Goal: Task Accomplishment & Management: Complete application form

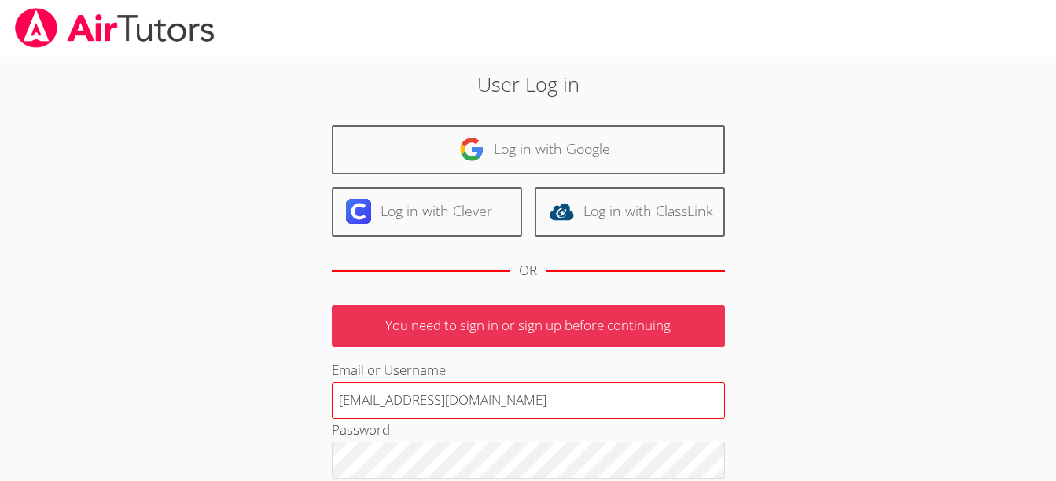
drag, startPoint x: 0, startPoint y: 0, endPoint x: 493, endPoint y: 404, distance: 637.5
click at [493, 404] on input "terigennaro@airtutors.org" at bounding box center [528, 401] width 393 height 38
type input "terigennaroairtutor@gmail.com"
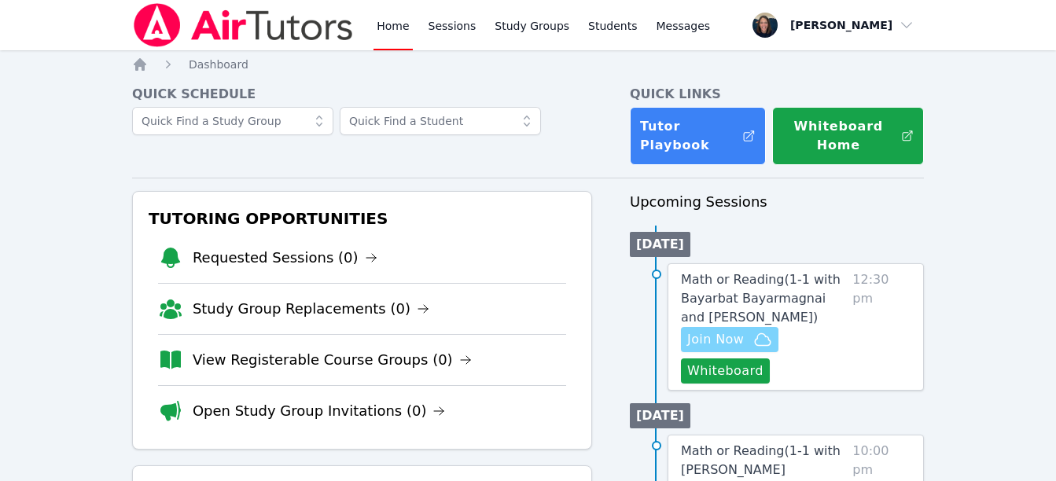
click at [713, 344] on span "Join Now" at bounding box center [715, 339] width 57 height 19
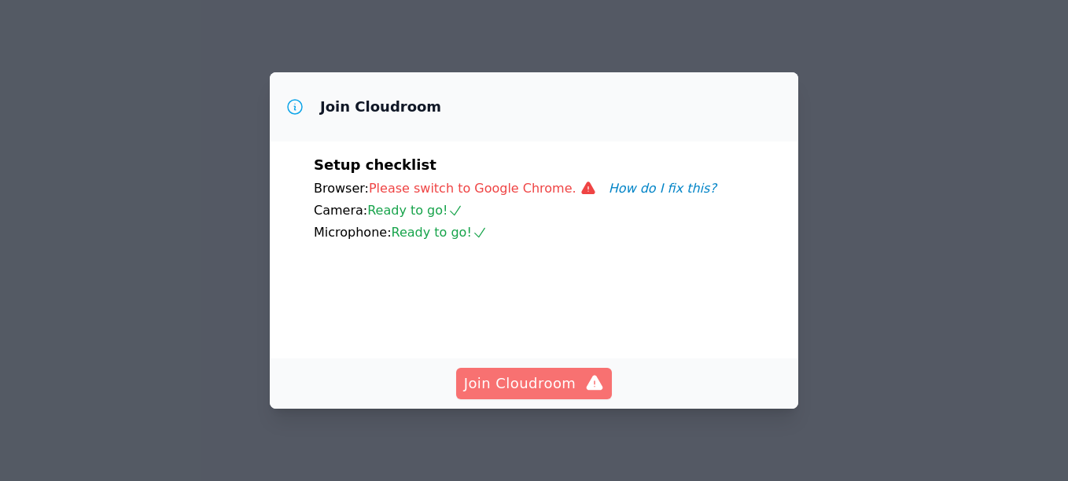
click at [556, 388] on span "Join Cloudroom" at bounding box center [534, 384] width 141 height 22
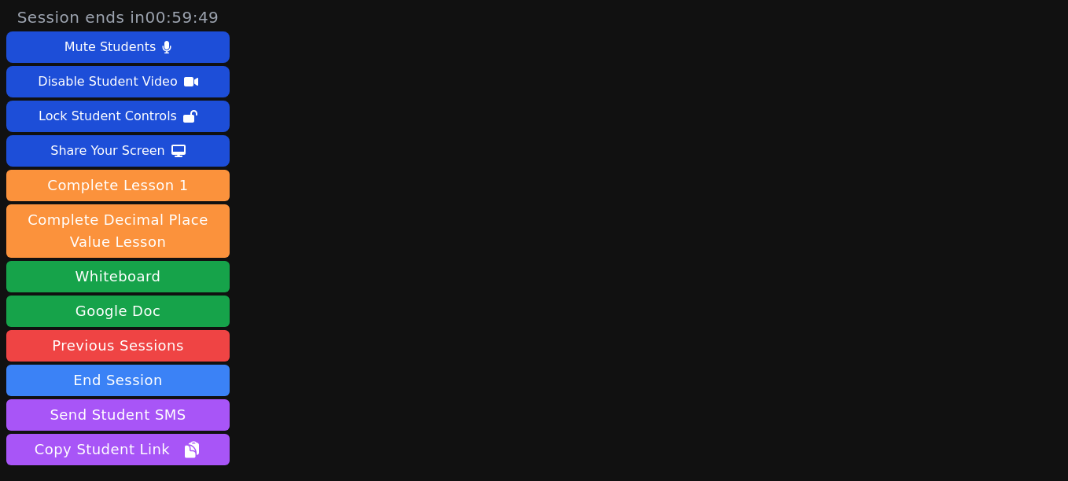
scroll to position [120, 0]
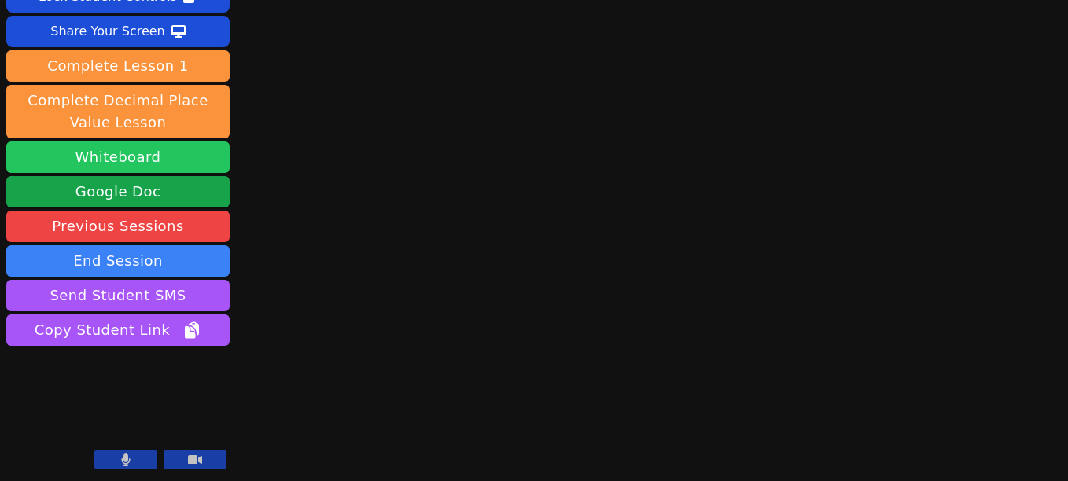
click at [128, 158] on button "Whiteboard" at bounding box center [117, 157] width 223 height 31
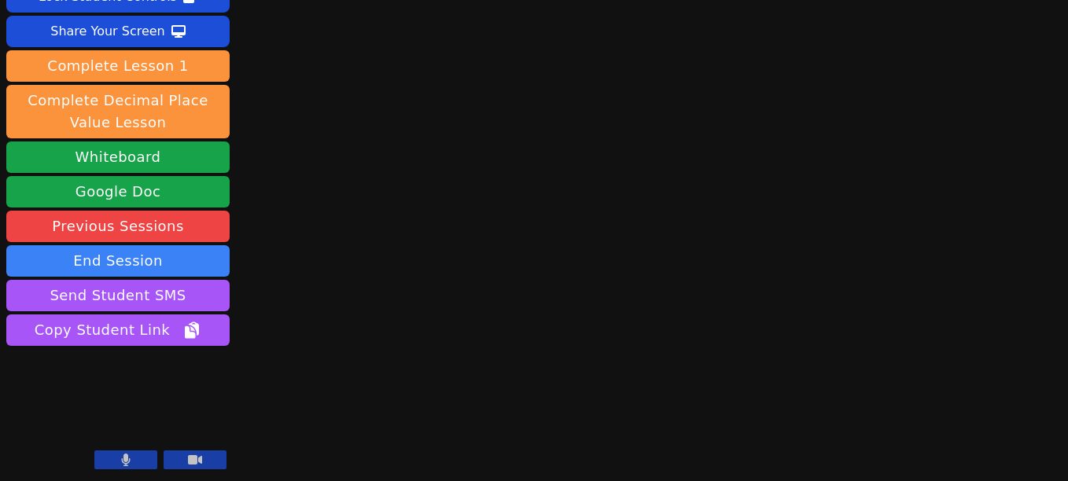
click at [128, 462] on icon at bounding box center [125, 460] width 9 height 13
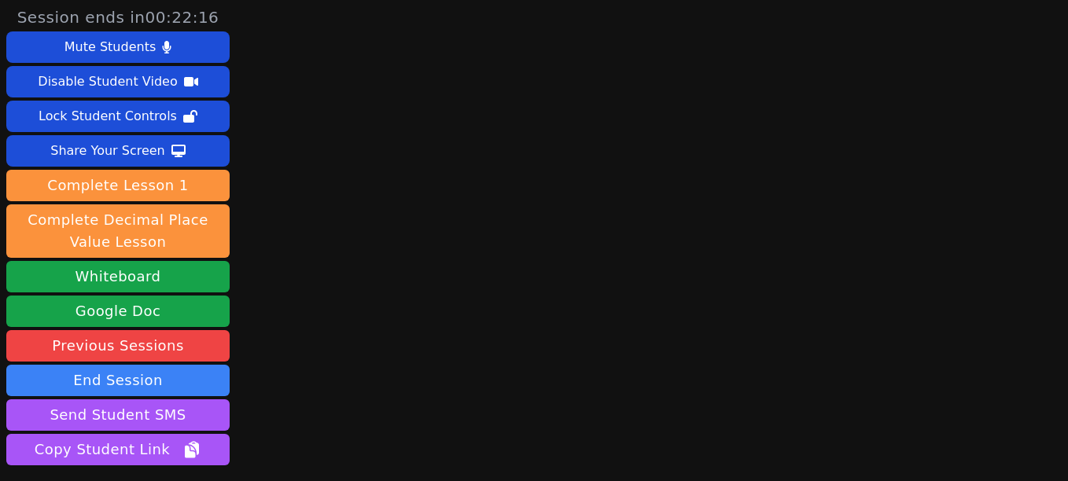
drag, startPoint x: 1053, startPoint y: 90, endPoint x: 1058, endPoint y: 102, distance: 13.4
click at [1058, 102] on div "Session ends in 00:22:16 Mute Students Disable Student Video Lock Student Contr…" at bounding box center [534, 240] width 1068 height 481
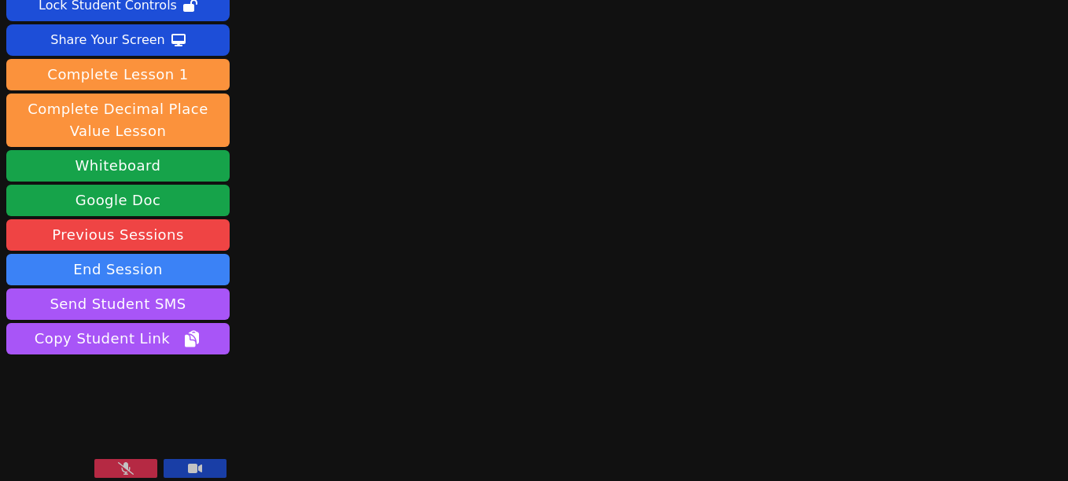
scroll to position [120, 0]
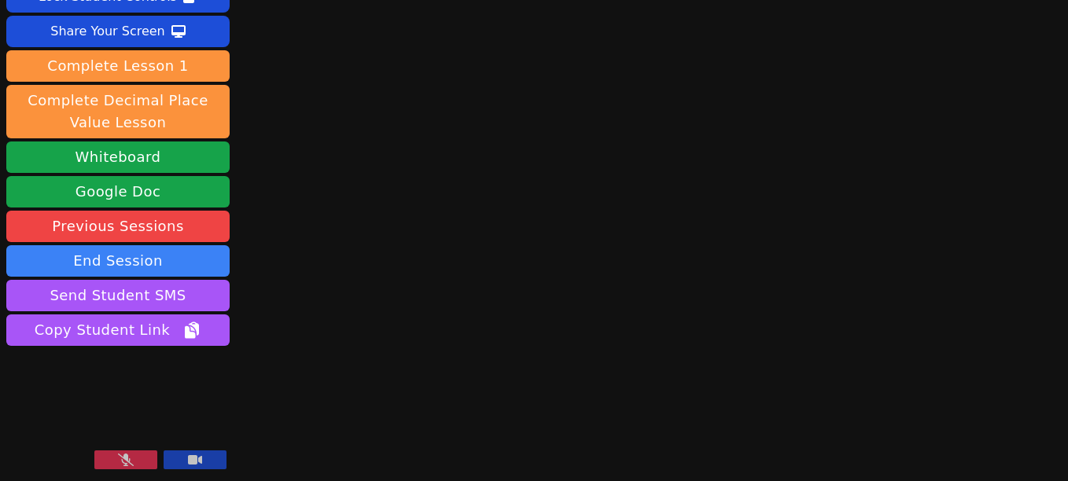
click at [1055, 86] on div "Session ends in 00:20:47 Mute Students Disable Student Video Lock Student Contr…" at bounding box center [534, 120] width 1068 height 481
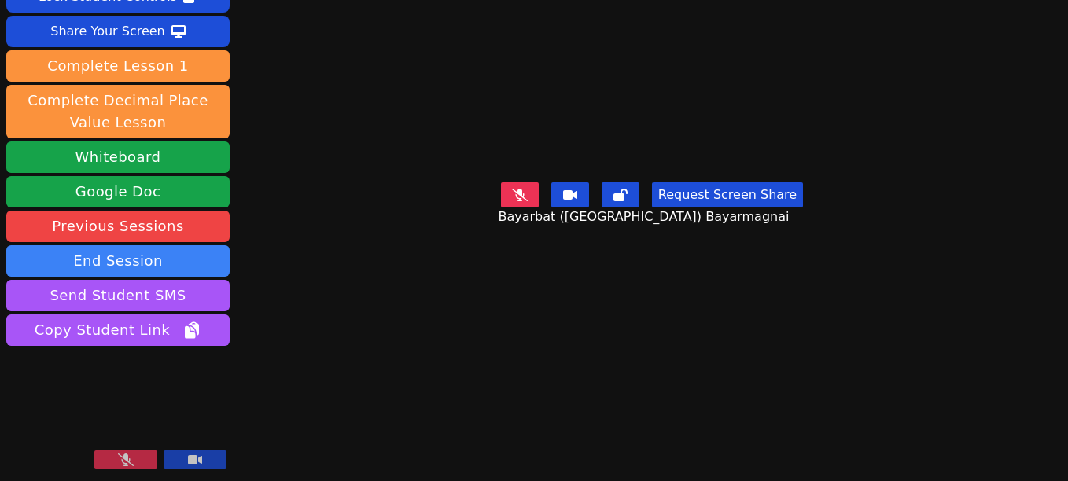
click at [122, 469] on button at bounding box center [125, 460] width 63 height 19
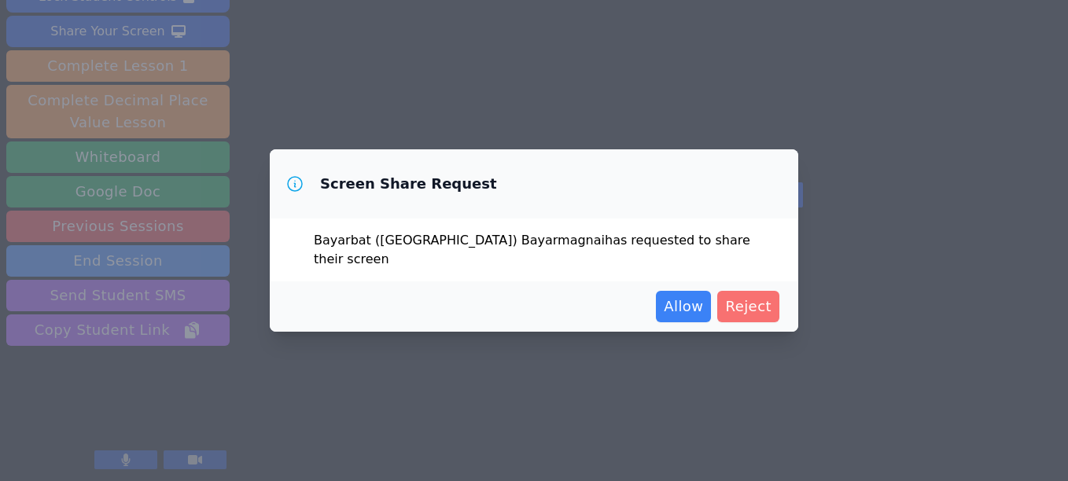
click at [757, 306] on span "Reject" at bounding box center [748, 307] width 46 height 22
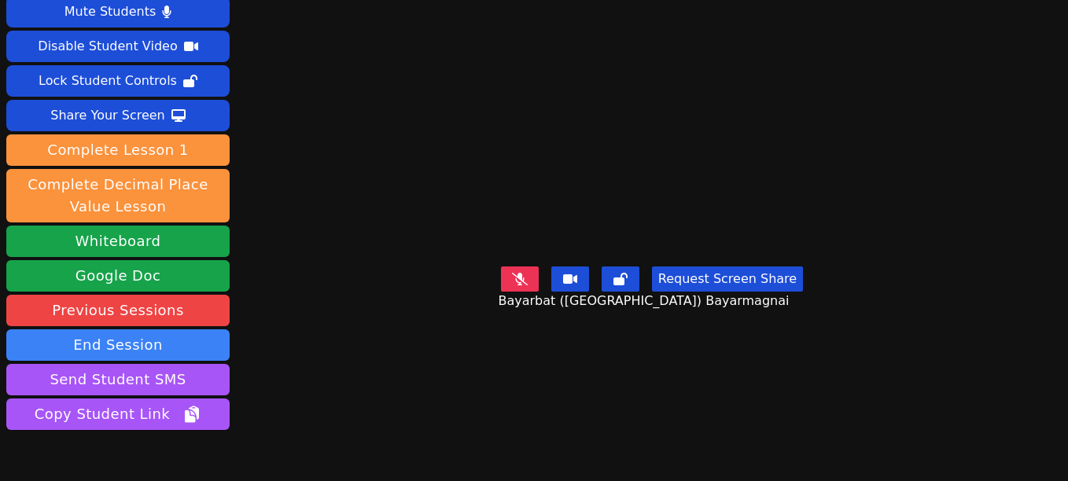
scroll to position [26, 0]
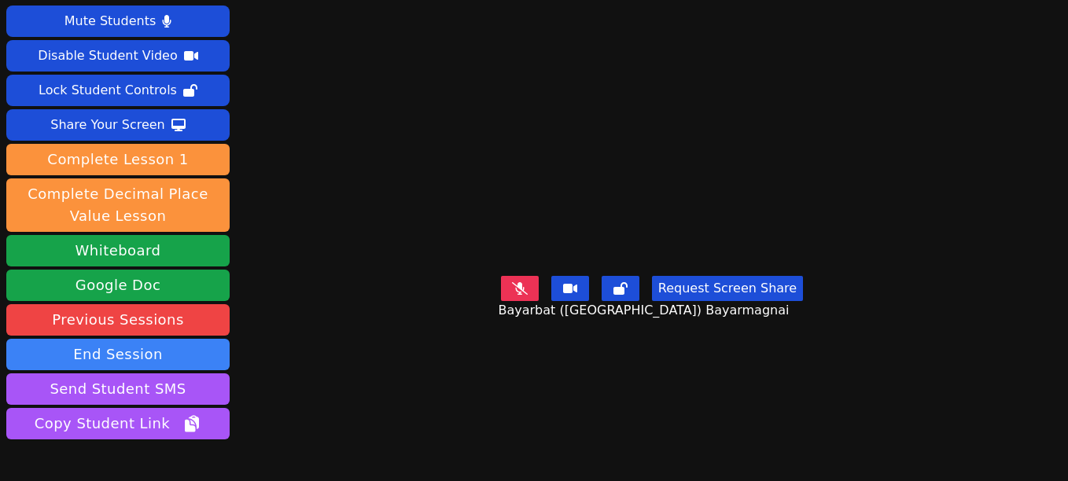
click at [515, 295] on icon at bounding box center [520, 288] width 16 height 13
click at [554, 270] on video at bounding box center [652, 183] width 236 height 173
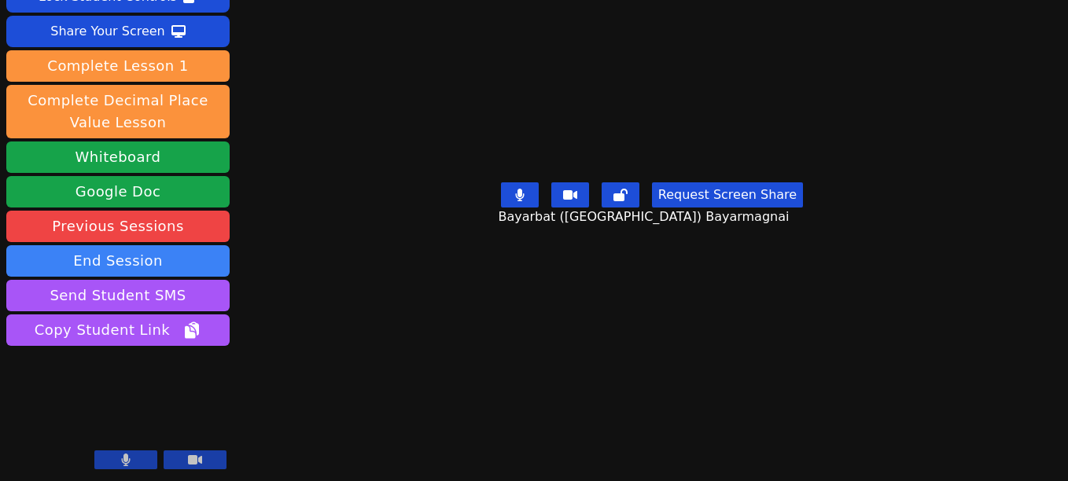
scroll to position [0, 0]
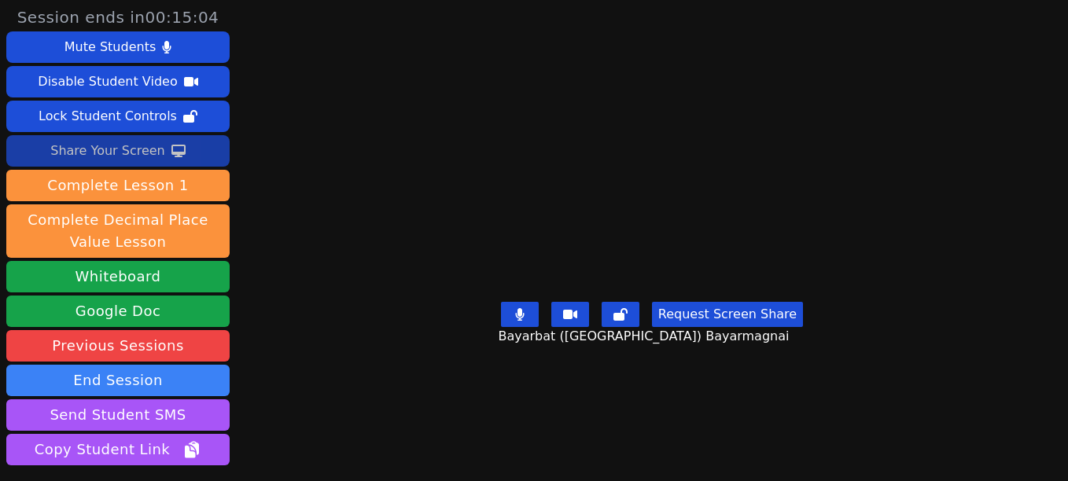
click at [109, 149] on div "Share Your Screen" at bounding box center [107, 150] width 115 height 25
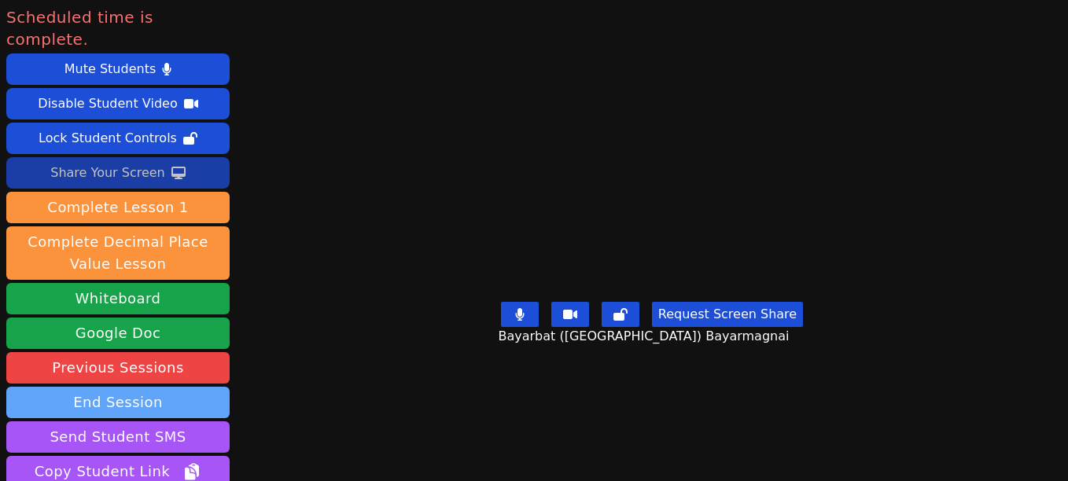
click at [145, 387] on button "End Session" at bounding box center [117, 402] width 223 height 31
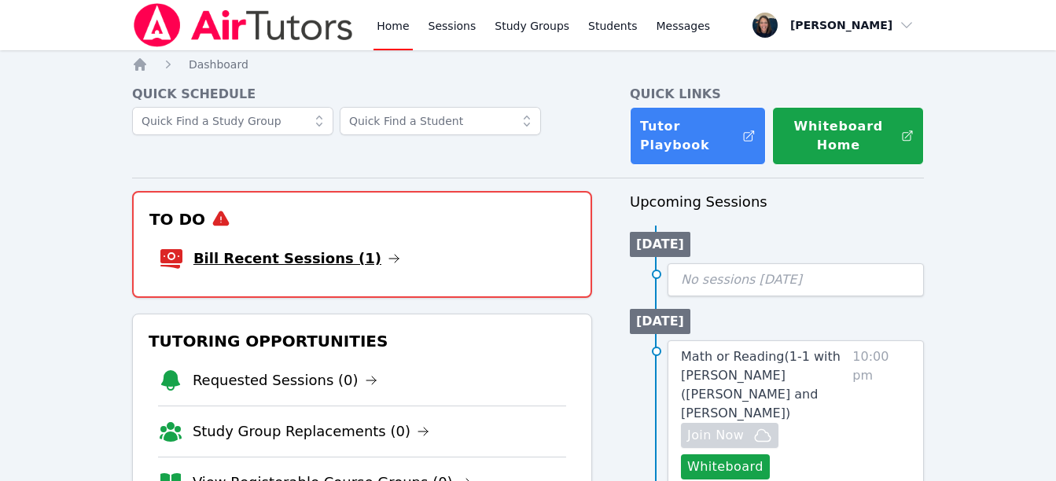
click at [289, 269] on link "Bill Recent Sessions (1)" at bounding box center [296, 259] width 207 height 22
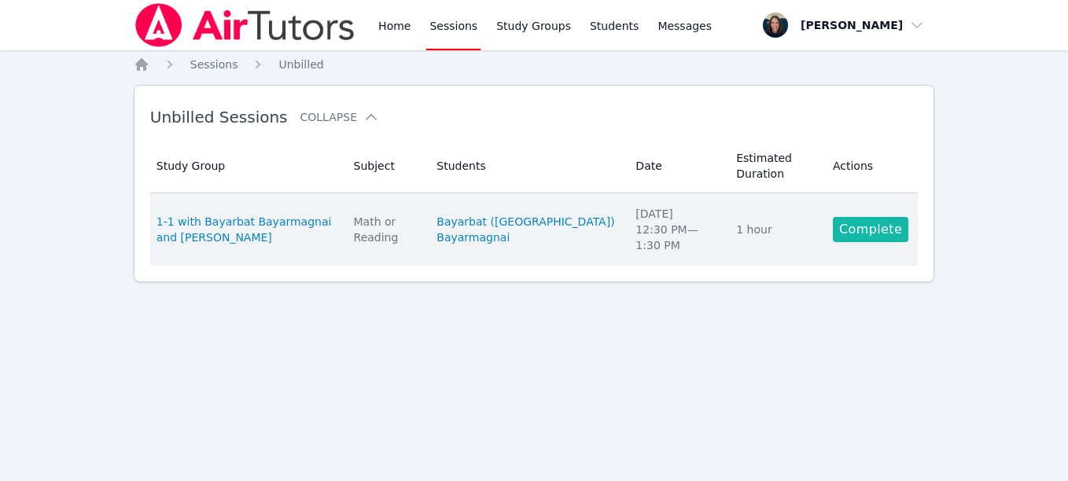
click at [875, 235] on link "Complete" at bounding box center [870, 229] width 75 height 25
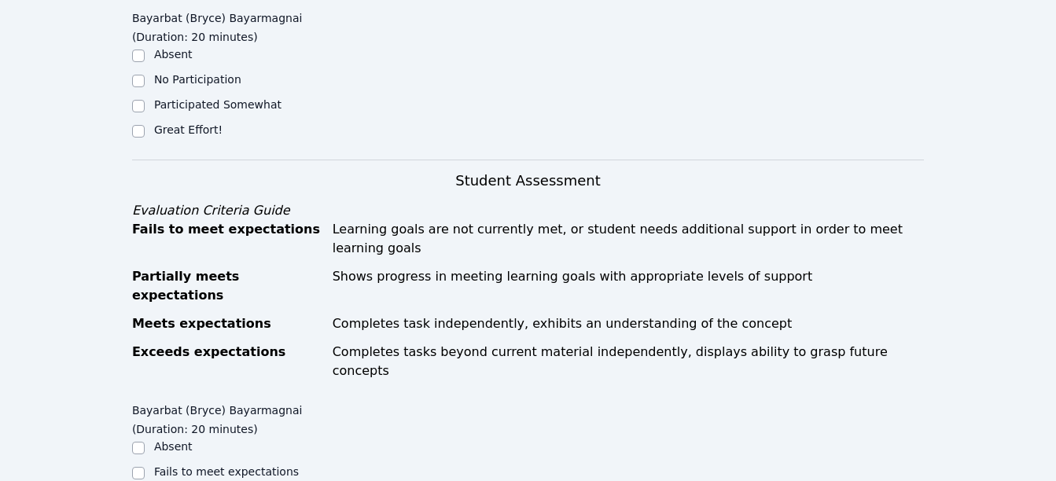
scroll to position [606, 0]
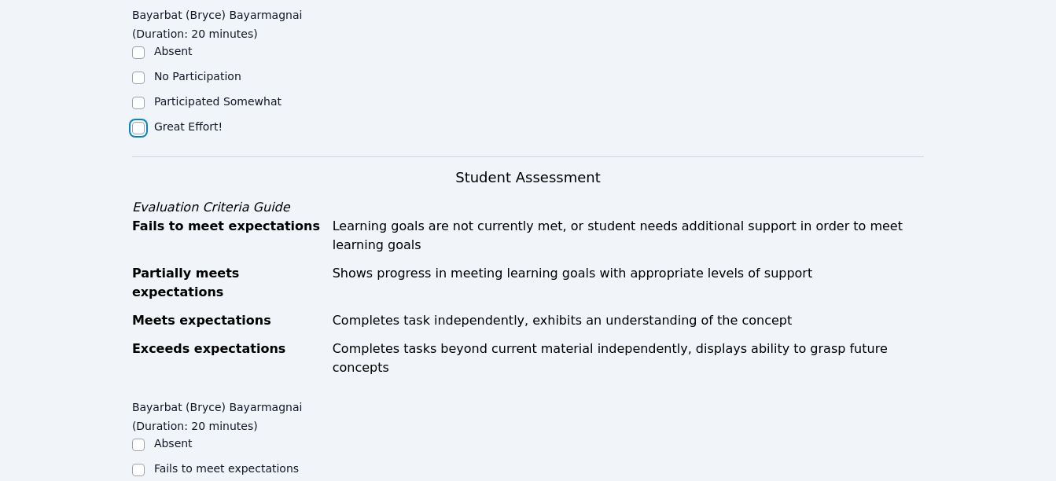
click at [137, 122] on input "Great Effort!" at bounding box center [138, 128] width 13 height 13
checkbox input "true"
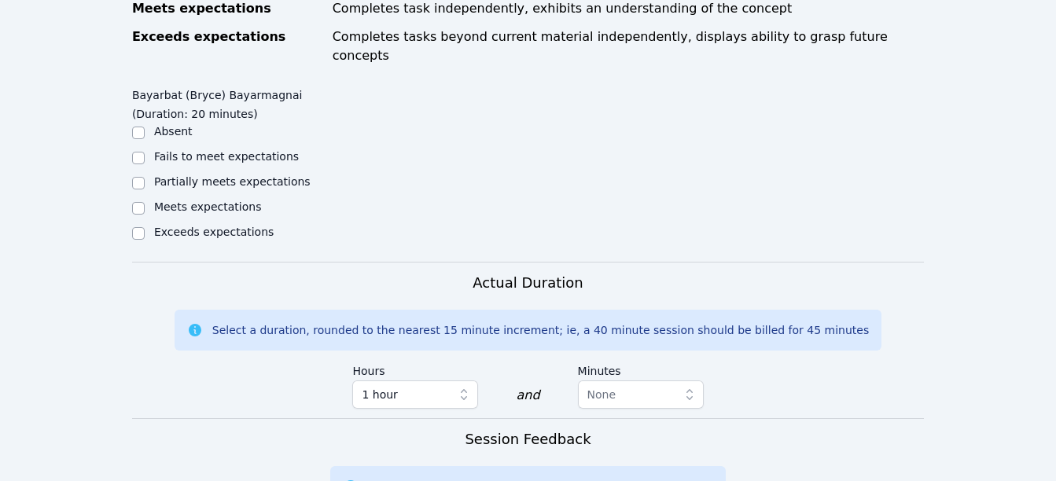
scroll to position [916, 0]
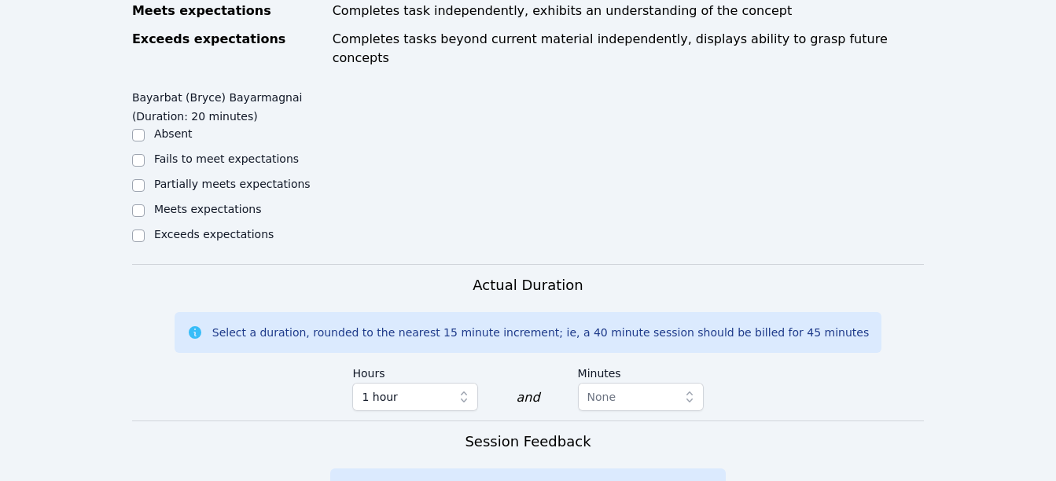
click at [141, 230] on input "Exceeds expectations" at bounding box center [138, 236] width 13 height 13
checkbox input "true"
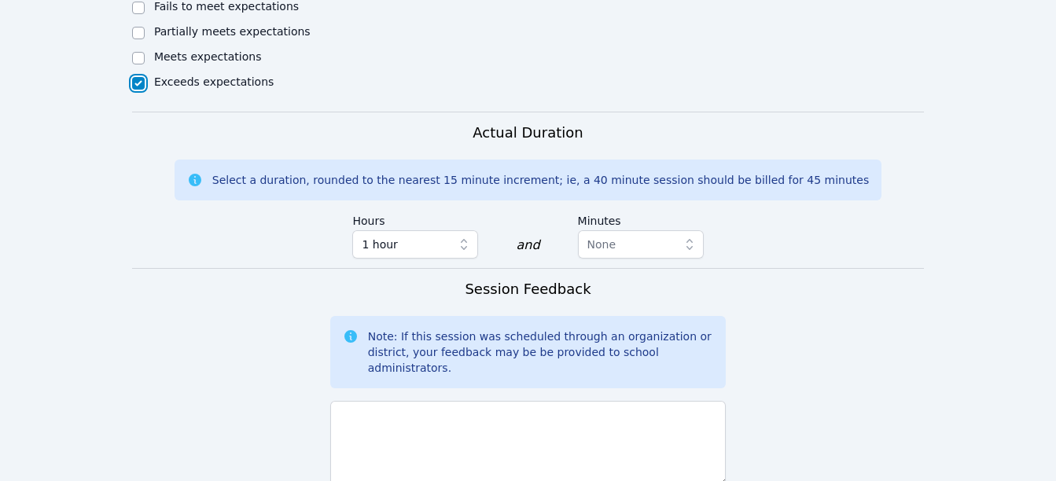
scroll to position [1144, 0]
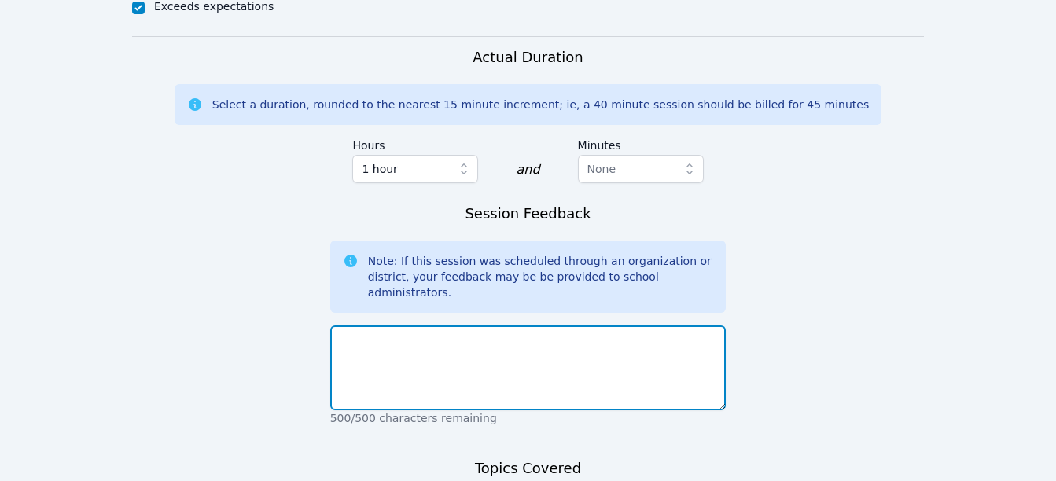
click at [570, 326] on textarea at bounding box center [528, 368] width 396 height 85
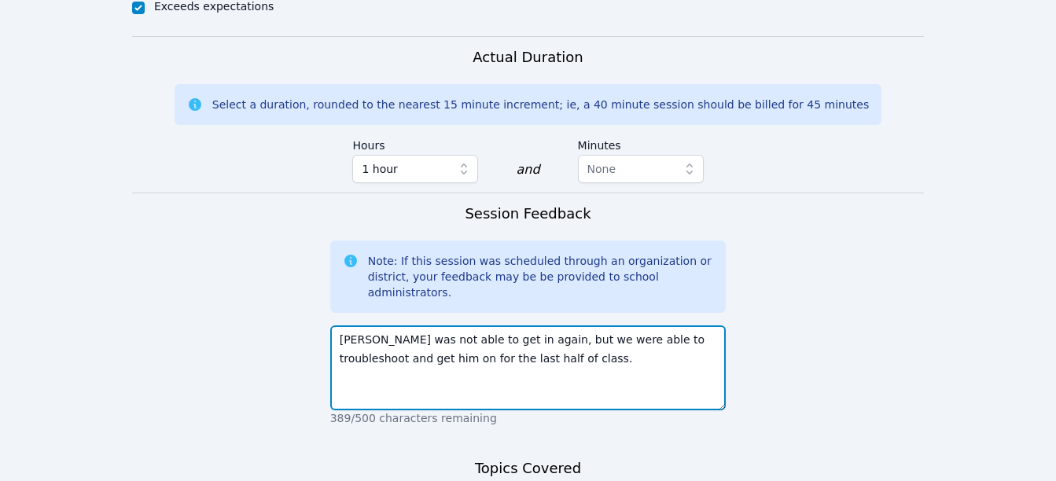
type textarea "[PERSON_NAME] was not able to get in again, but we were able to troubleshoot an…"
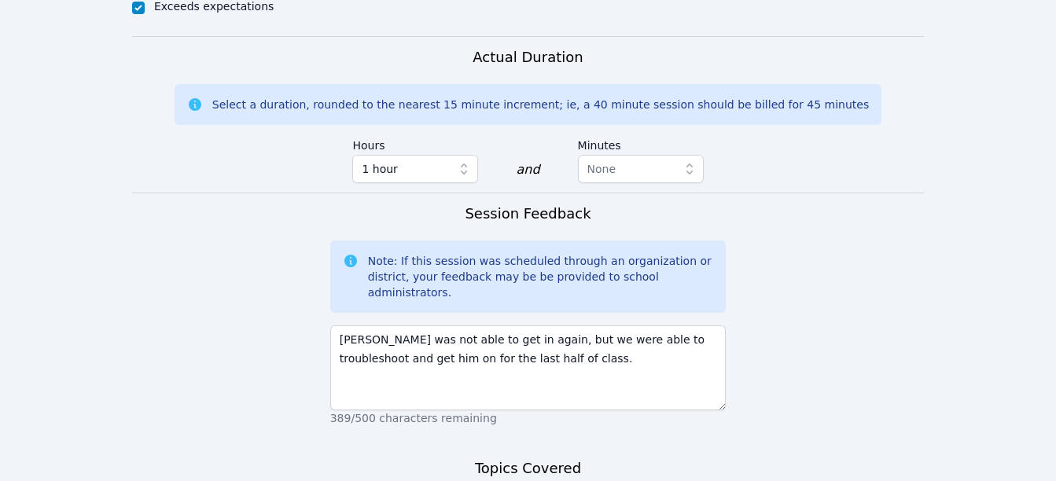
type textarea "We did warm up and miro board activities. He did not use the Miro last year, I …"
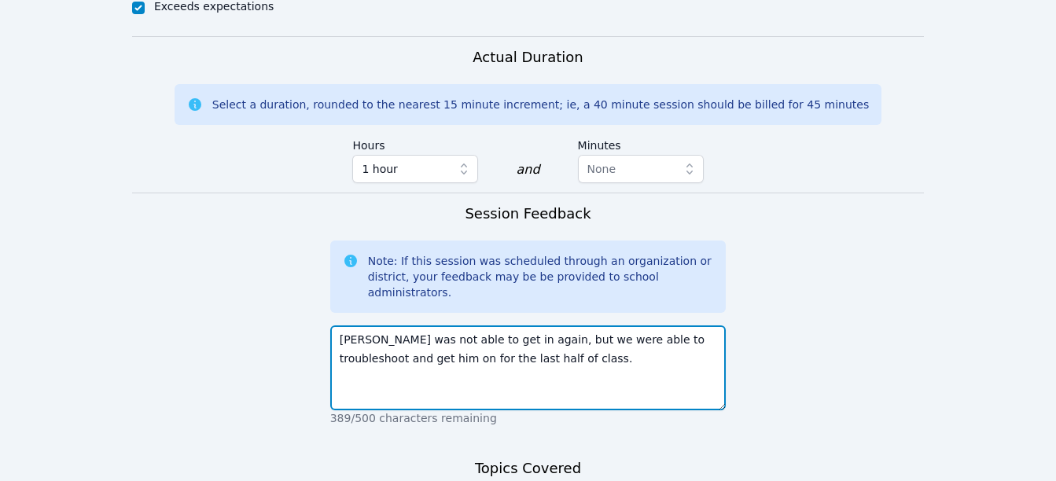
click at [510, 326] on textarea "[PERSON_NAME] was not able to get in again, but we were able to troubleshoot an…" at bounding box center [528, 368] width 396 height 85
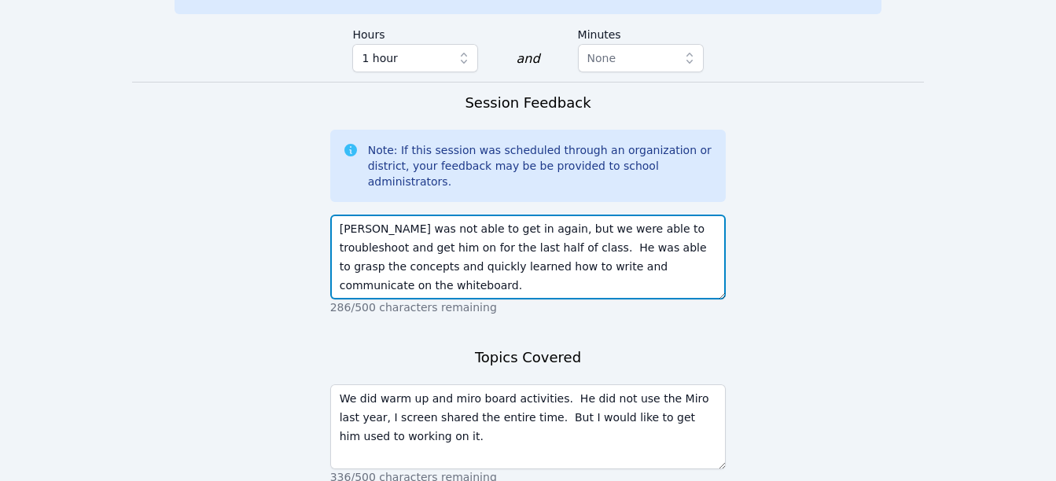
scroll to position [1297, 0]
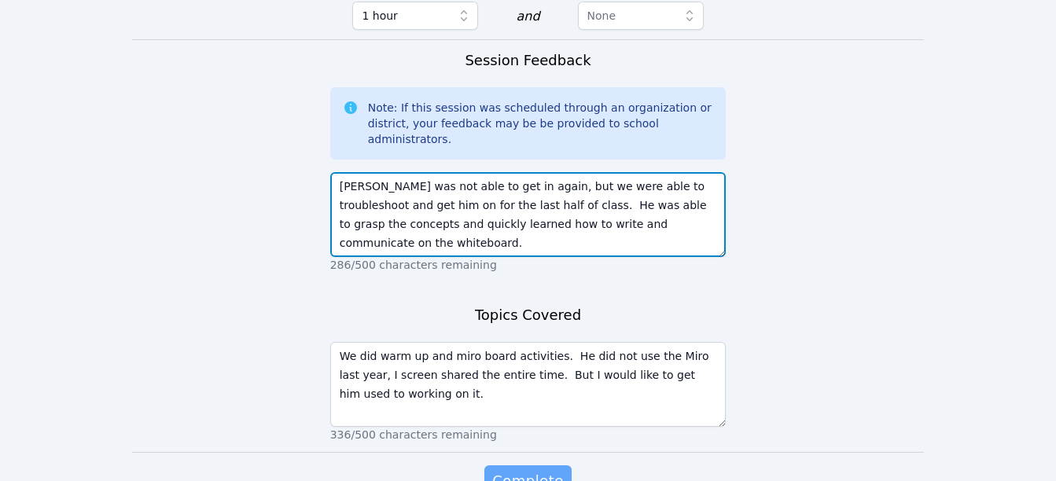
type textarea "[PERSON_NAME] was not able to get in again, but we were able to troubleshoot an…"
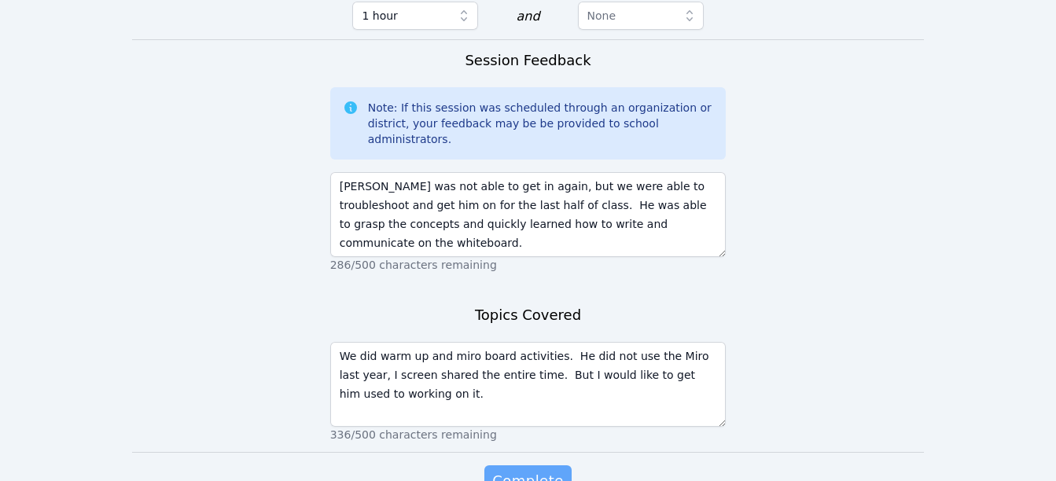
click at [540, 470] on span "Complete" at bounding box center [527, 481] width 71 height 22
